Goal: Subscribe to service/newsletter

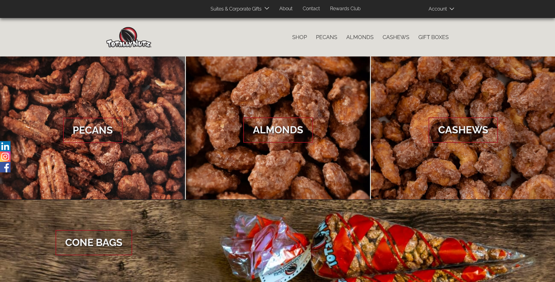
scroll to position [897, 0]
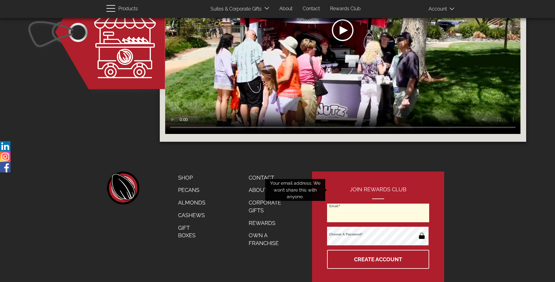
click at [378, 204] on input "Email" at bounding box center [378, 213] width 102 height 19
type input "m.latcha.x3@gmail.com"
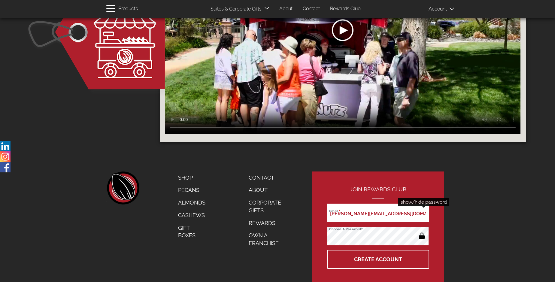
click at [421, 231] on button "button" at bounding box center [422, 236] width 12 height 10
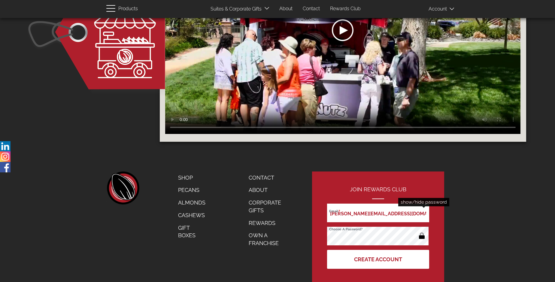
click at [378, 250] on button "Create Account" at bounding box center [378, 259] width 102 height 19
